Goal: Transaction & Acquisition: Obtain resource

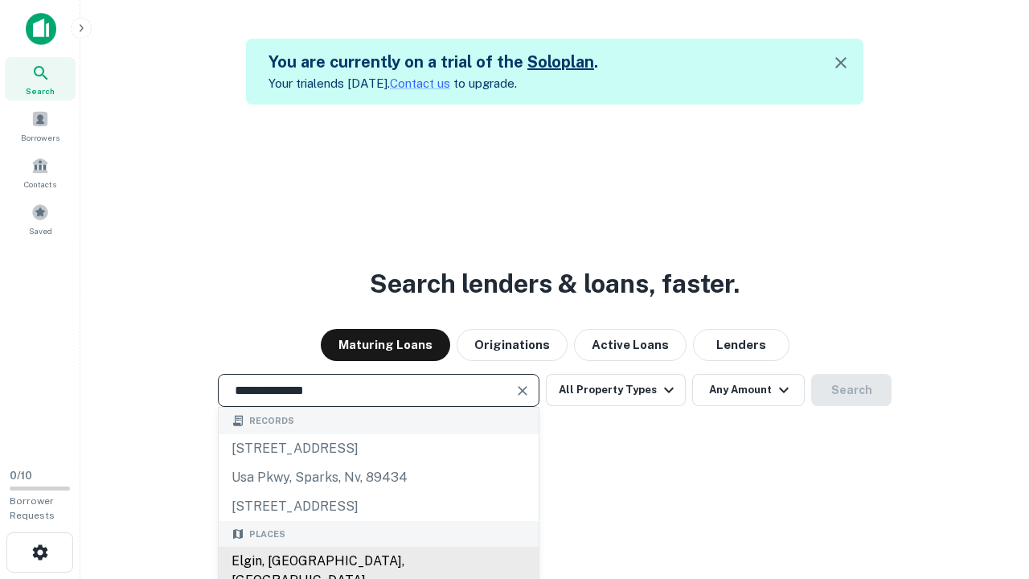
click at [378, 561] on div "Elgin, IL, USA" at bounding box center [379, 571] width 320 height 48
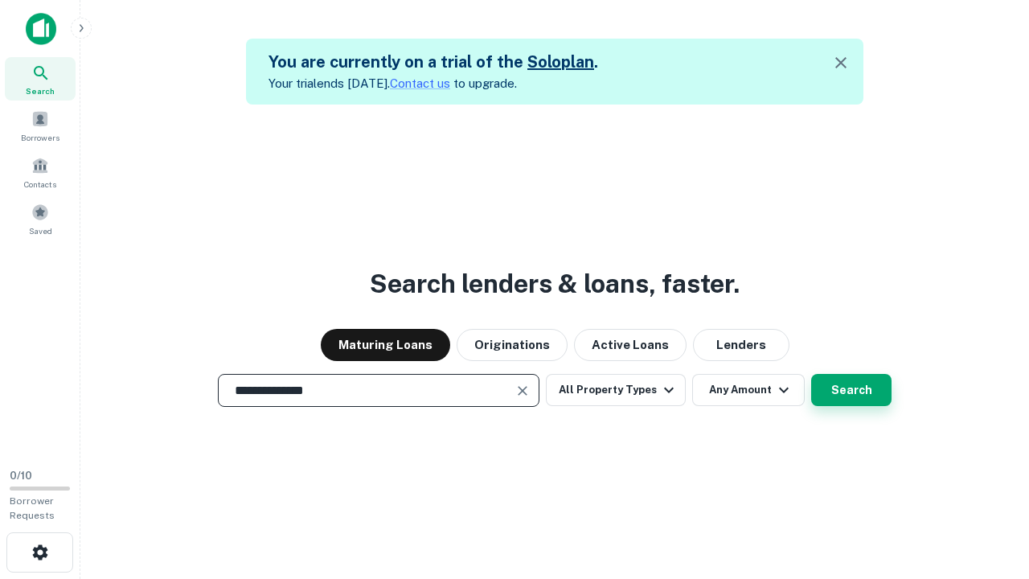
type input "**********"
click at [851, 390] on button "Search" at bounding box center [851, 390] width 80 height 32
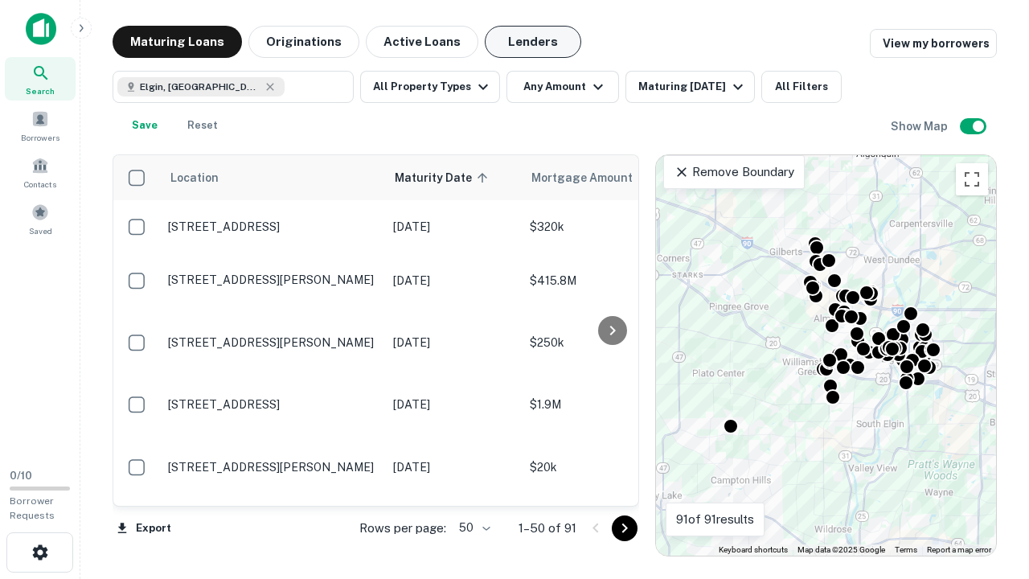
click at [533, 42] on button "Lenders" at bounding box center [533, 42] width 96 height 32
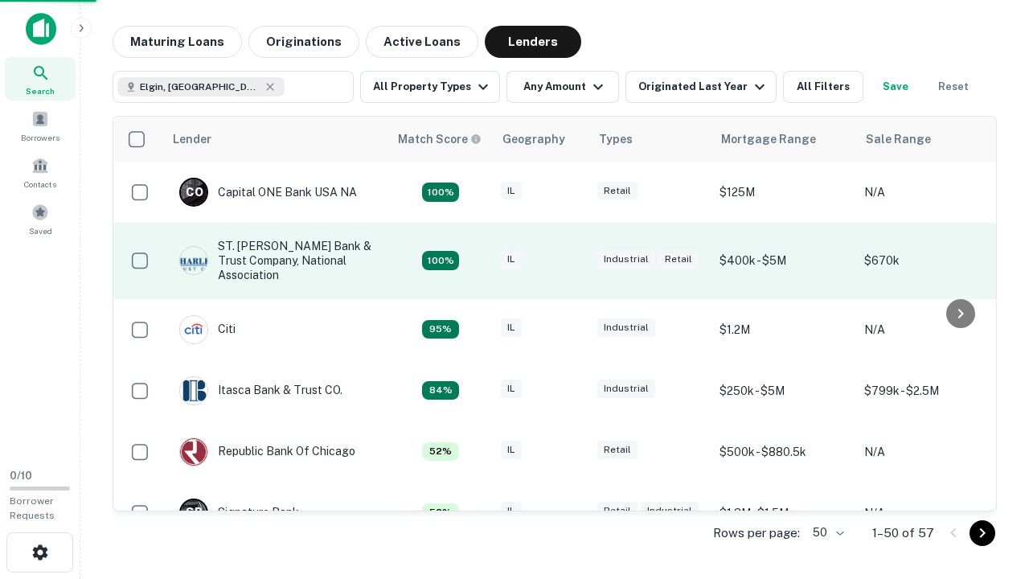
click at [571, 260] on div "IL" at bounding box center [541, 261] width 80 height 22
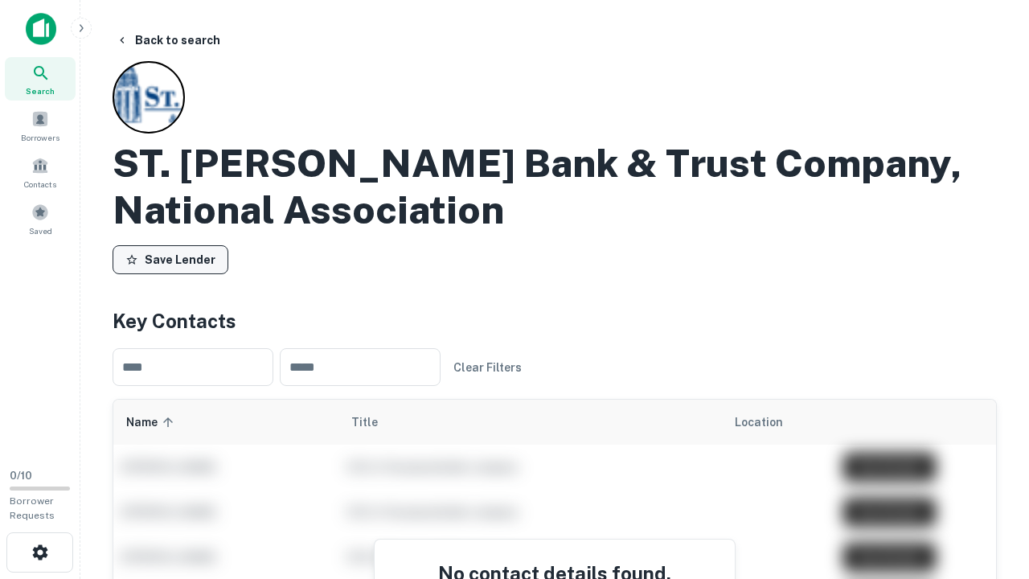
click at [170, 260] on button "Save Lender" at bounding box center [171, 259] width 116 height 29
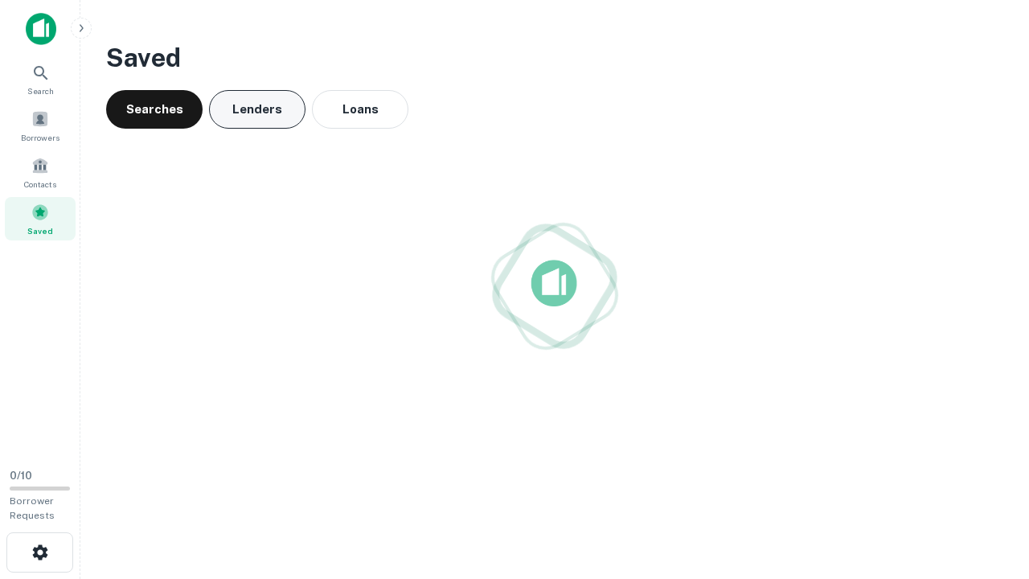
click at [257, 109] on button "Lenders" at bounding box center [257, 109] width 96 height 39
